Goal: Find specific page/section: Find specific page/section

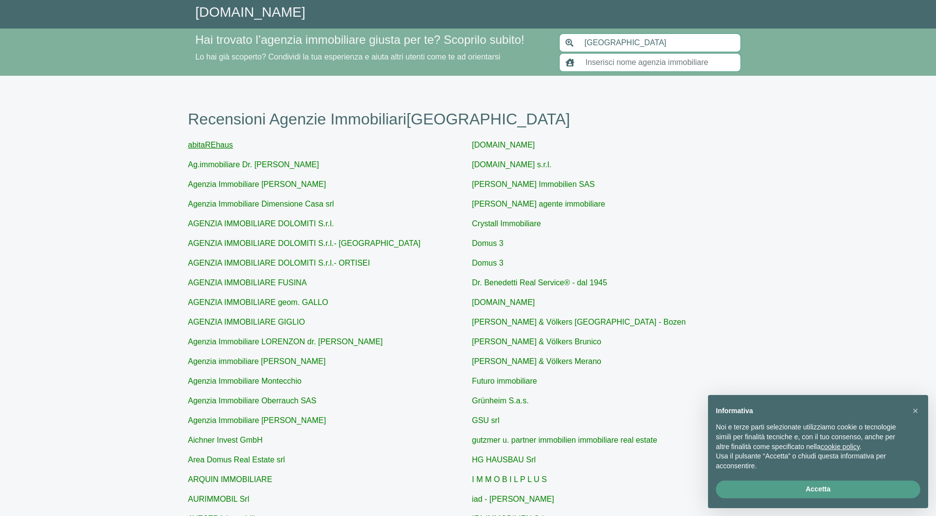
click at [212, 144] on link "abitaREhaus" at bounding box center [210, 145] width 45 height 8
type input "abitaREhaus"
